Goal: Information Seeking & Learning: Learn about a topic

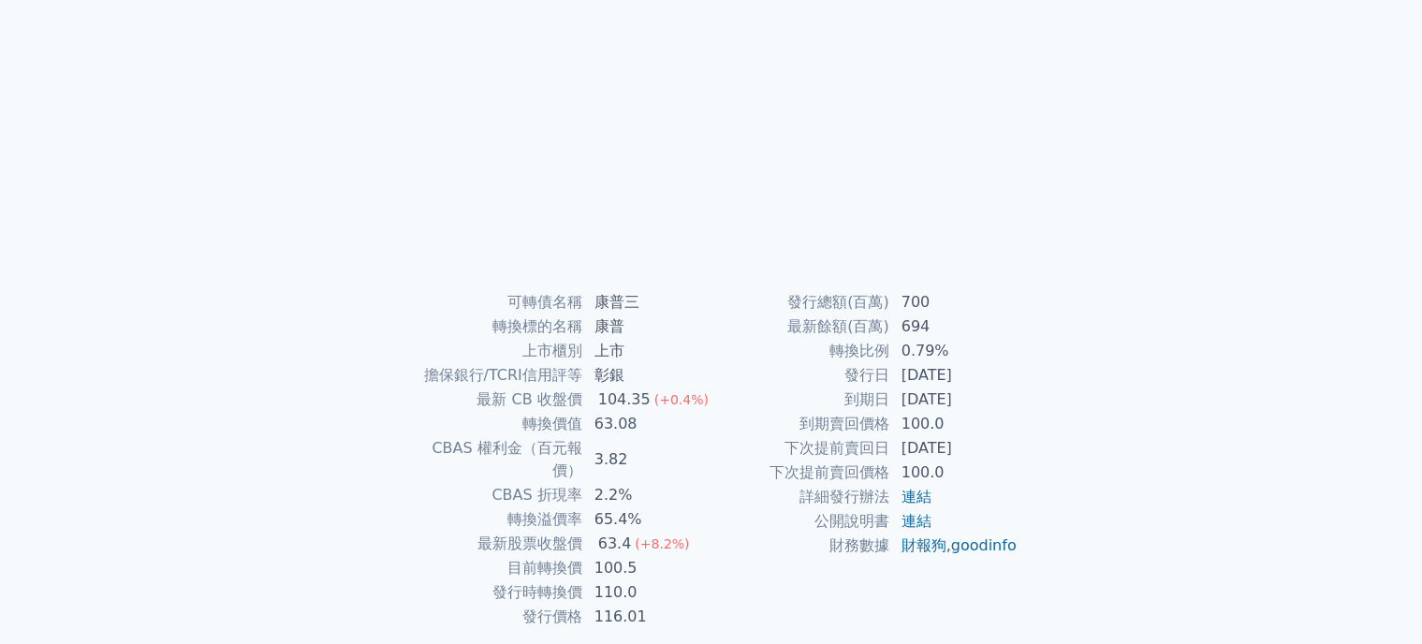
scroll to position [161, 0]
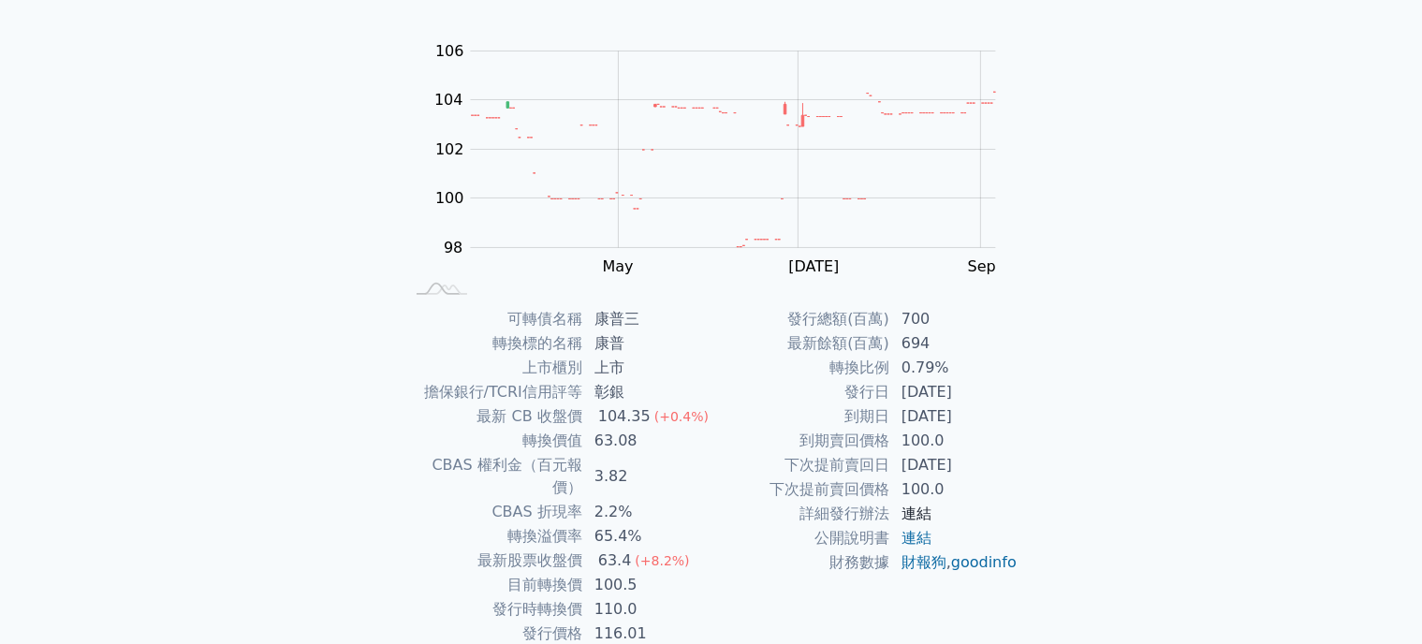
click at [915, 515] on link "連結" at bounding box center [917, 514] width 30 height 18
click at [917, 536] on link "連結" at bounding box center [917, 538] width 30 height 18
click at [919, 531] on link "連結" at bounding box center [917, 538] width 30 height 18
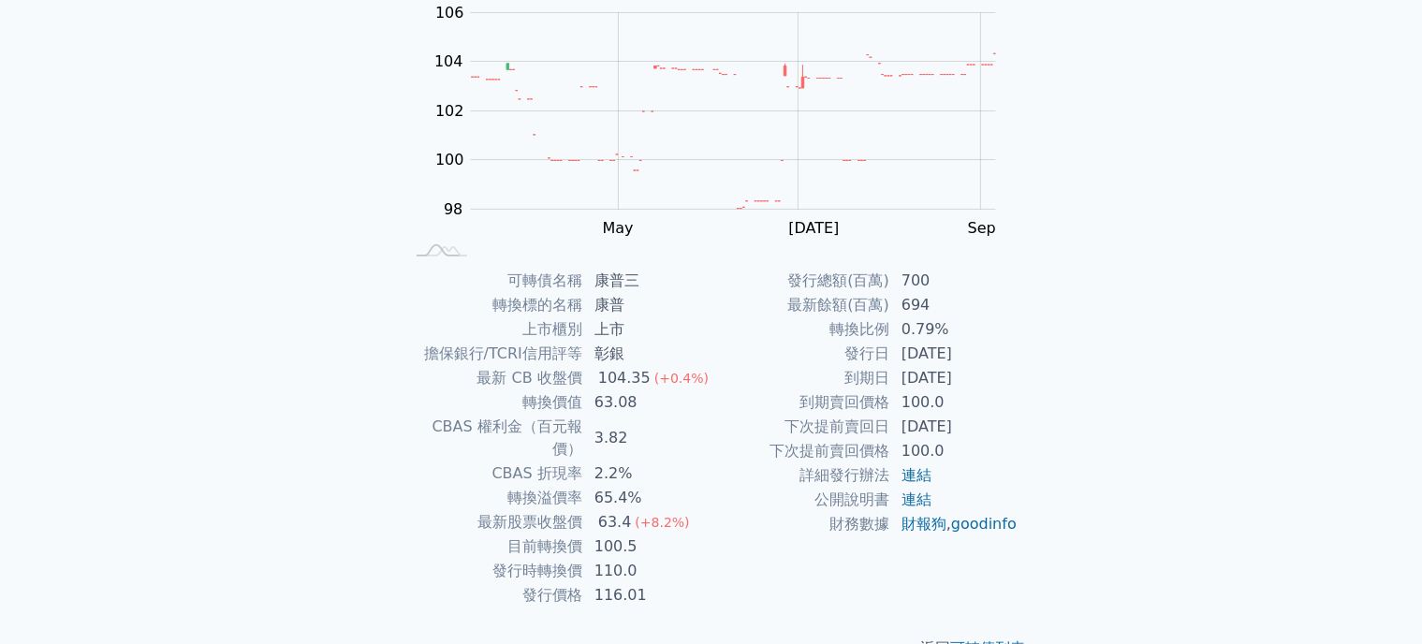
scroll to position [223, 0]
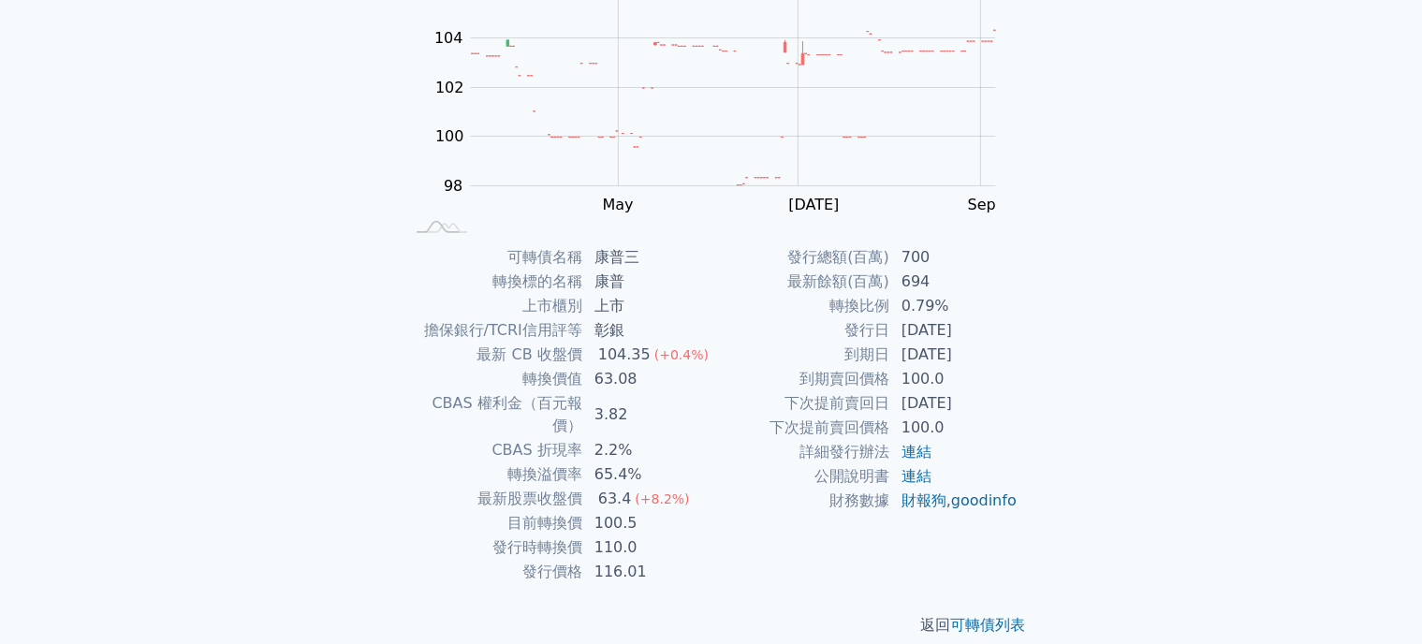
click at [908, 297] on td "0.79%" at bounding box center [955, 306] width 128 height 24
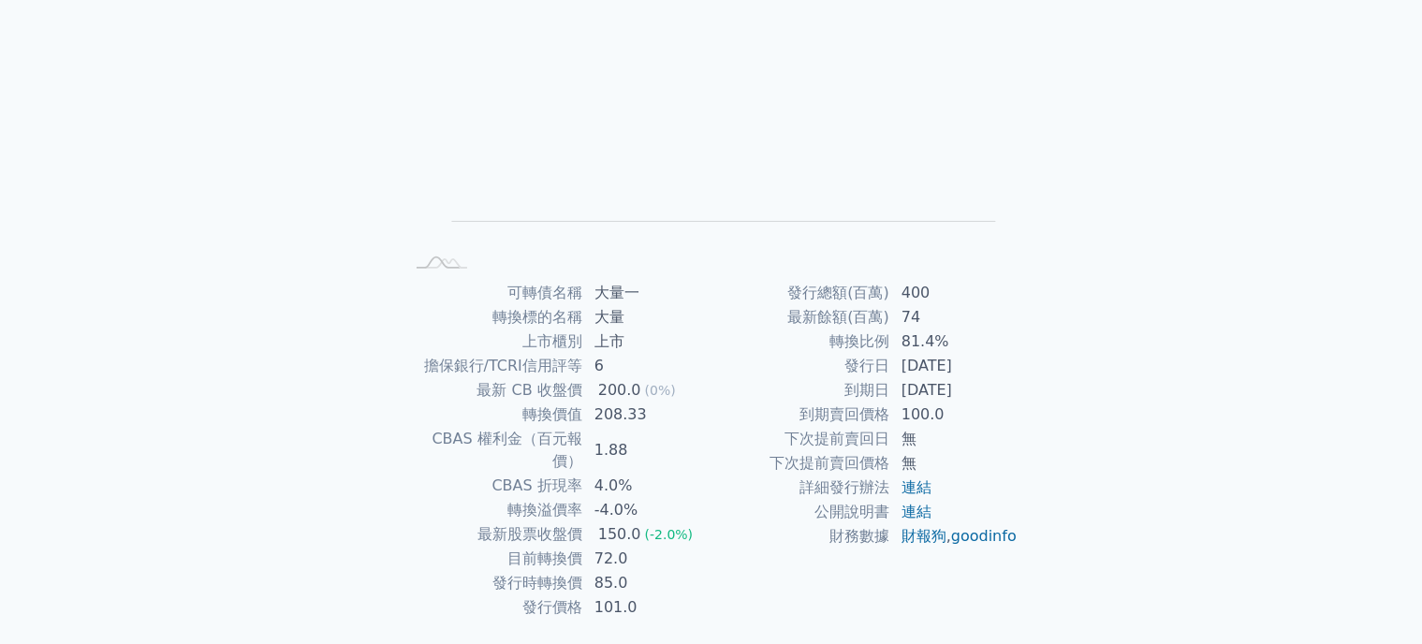
scroll to position [223, 0]
